Goal: Navigation & Orientation: Find specific page/section

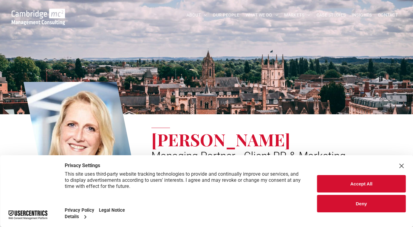
click at [364, 186] on button "Accept All" at bounding box center [361, 183] width 88 height 17
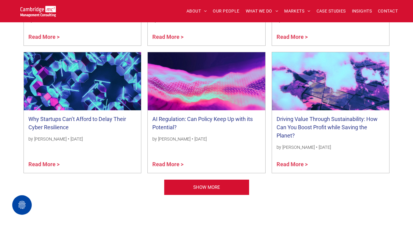
scroll to position [734, 0]
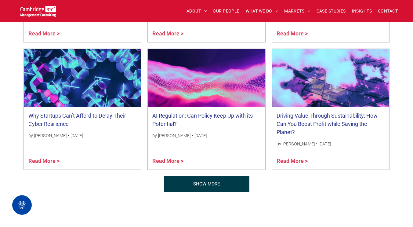
click at [238, 185] on link "SHOW MORE" at bounding box center [206, 184] width 85 height 16
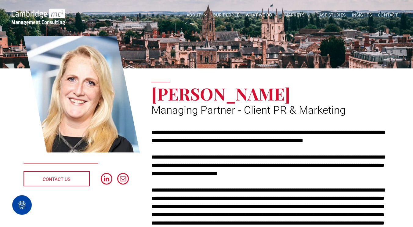
scroll to position [0, 0]
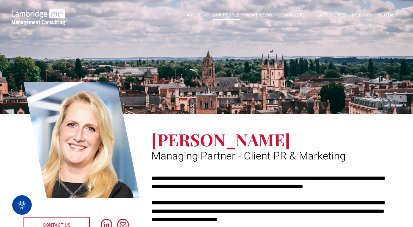
click at [223, 16] on span "OUR PEOPLE" at bounding box center [226, 14] width 27 height 9
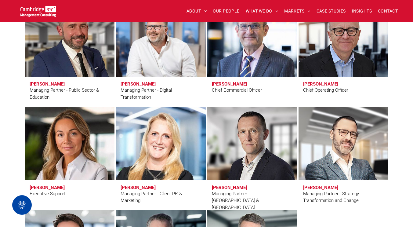
scroll to position [466, 0]
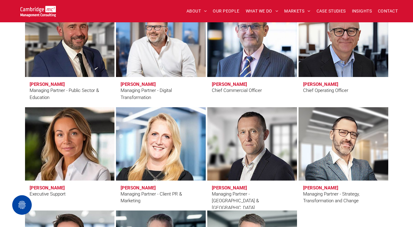
click at [87, 151] on link at bounding box center [69, 143] width 95 height 77
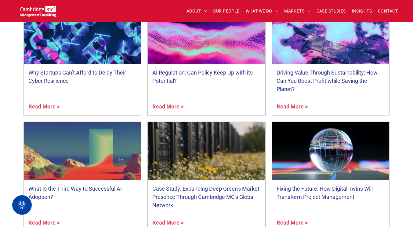
scroll to position [2372, 0]
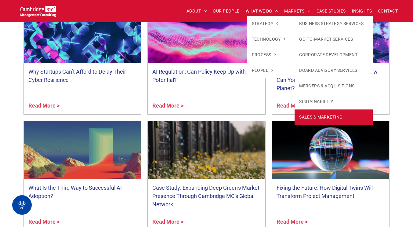
click at [332, 114] on link "SALES & MARKETING" at bounding box center [333, 117] width 78 height 16
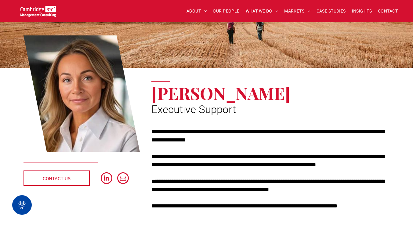
scroll to position [51, 0]
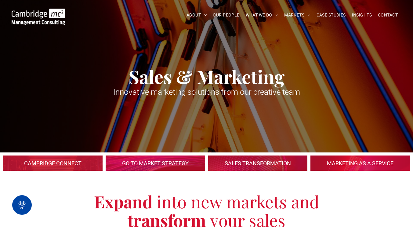
click at [363, 161] on link at bounding box center [359, 163] width 105 height 16
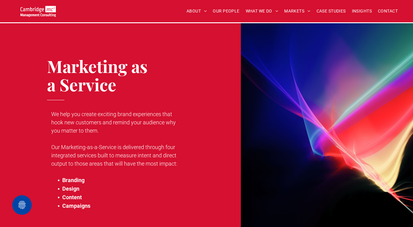
scroll to position [921, 0]
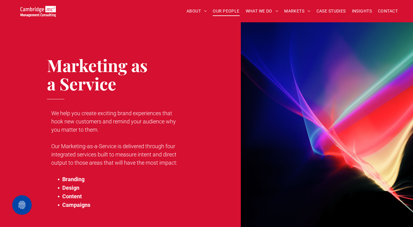
click at [224, 12] on span "OUR PEOPLE" at bounding box center [226, 10] width 27 height 9
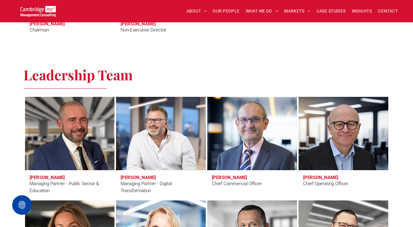
scroll to position [484, 0]
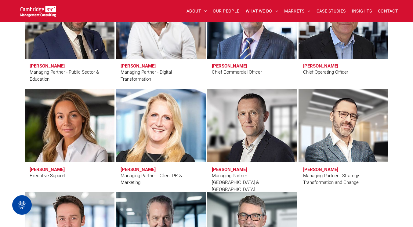
click at [166, 137] on link at bounding box center [160, 125] width 95 height 77
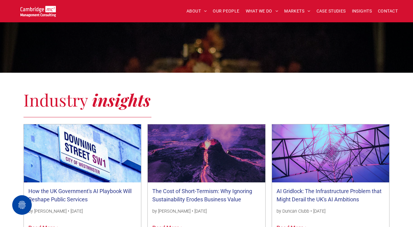
scroll to position [540, 0]
